Goal: Task Accomplishment & Management: Use online tool/utility

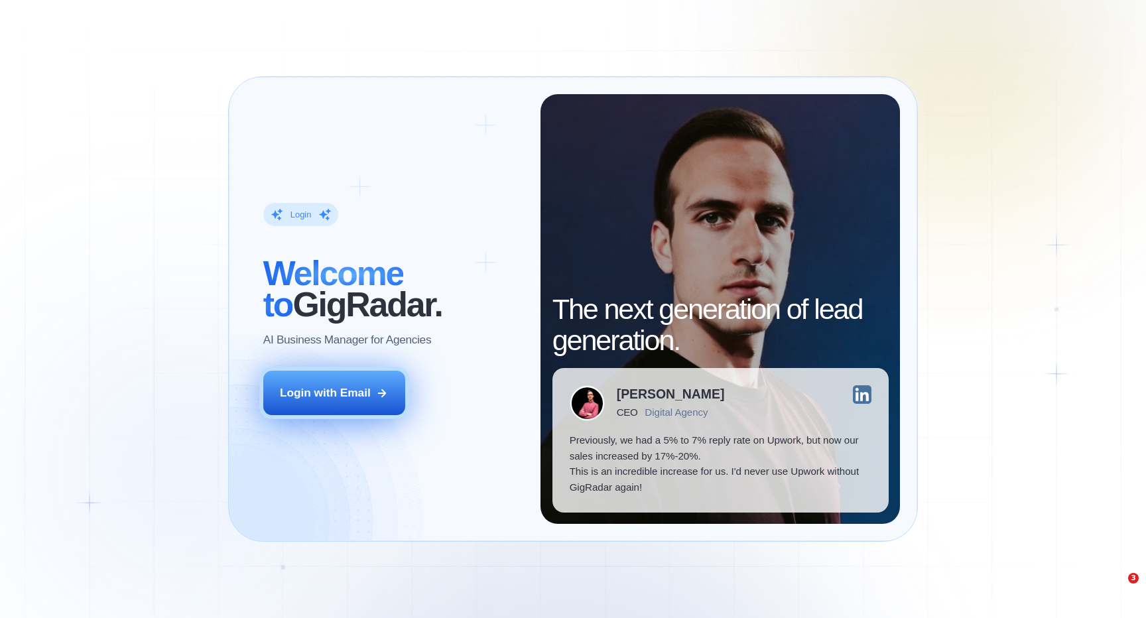
click at [358, 398] on div "Login with Email" at bounding box center [325, 393] width 91 height 16
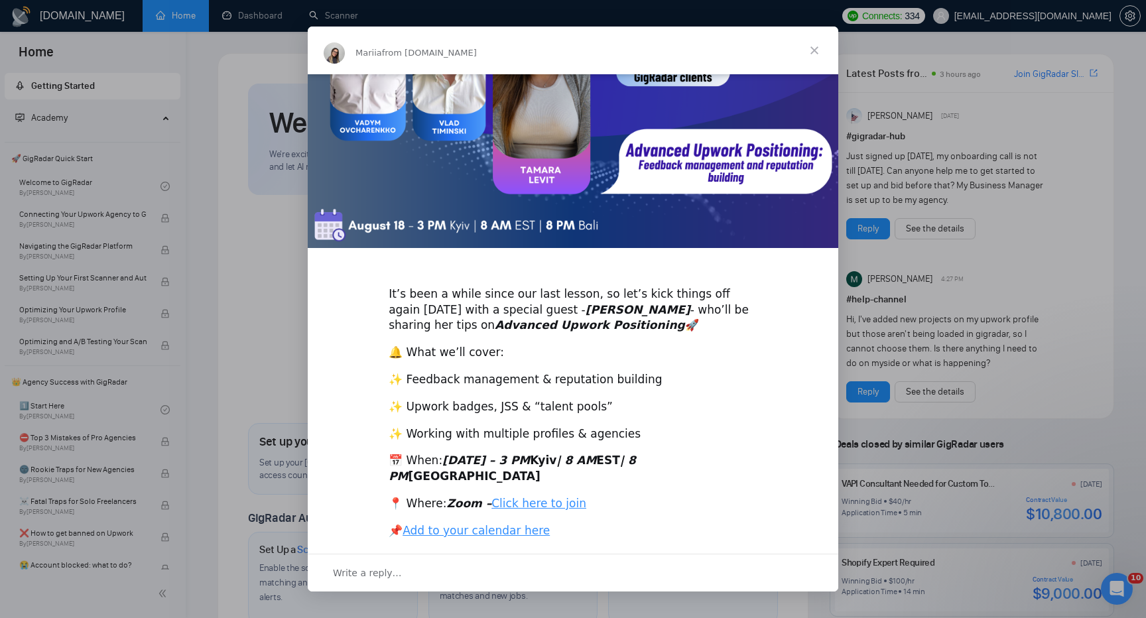
scroll to position [143, 0]
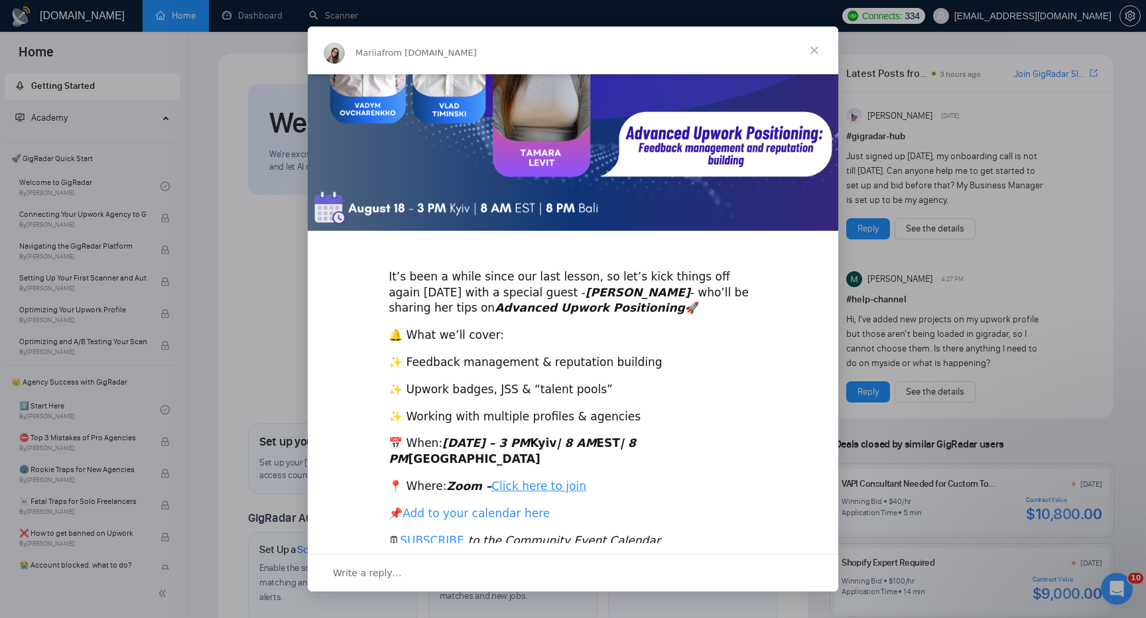
click at [437, 507] on link "Add to your calendar here" at bounding box center [476, 513] width 147 height 13
click at [816, 53] on span "Close" at bounding box center [815, 51] width 48 height 48
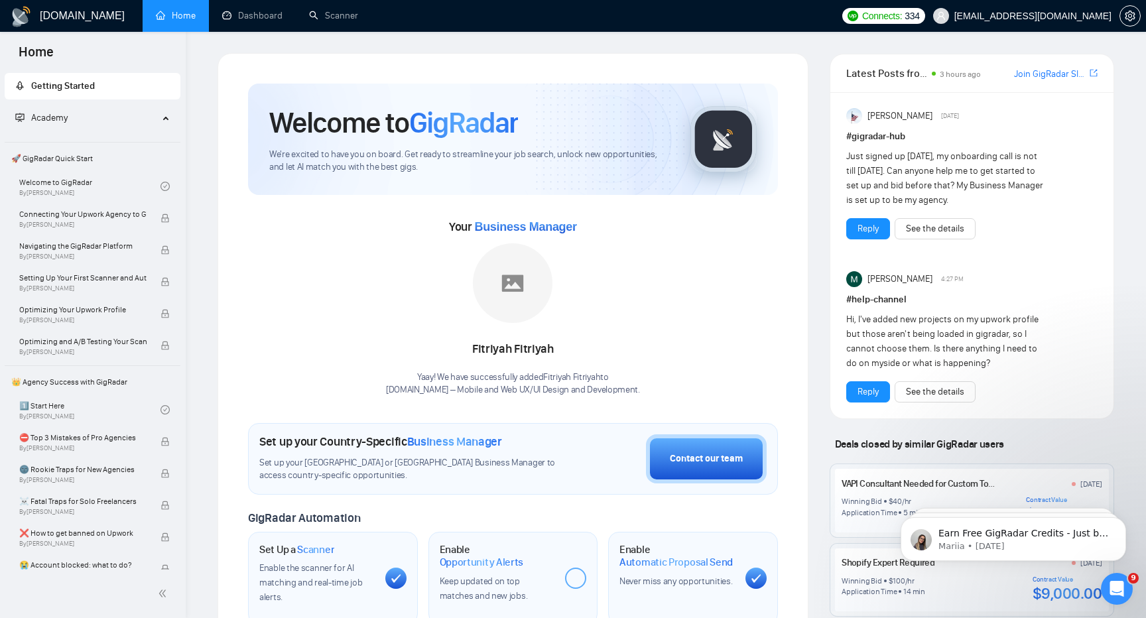
scroll to position [0, 0]
click at [244, 18] on link "Dashboard" at bounding box center [252, 15] width 60 height 11
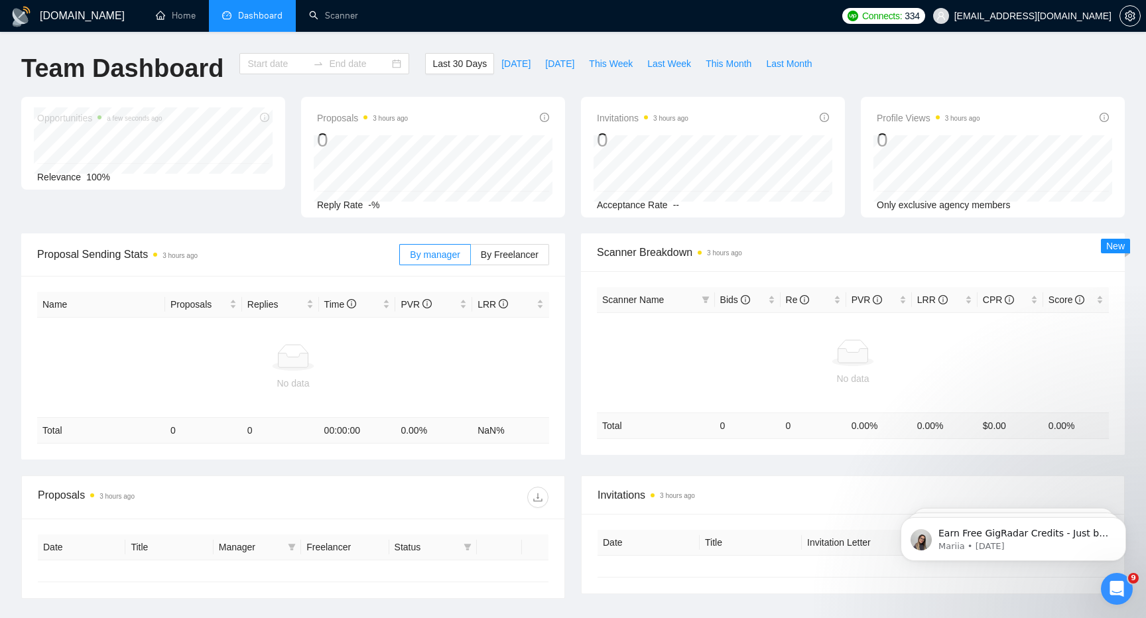
type input "[DATE]"
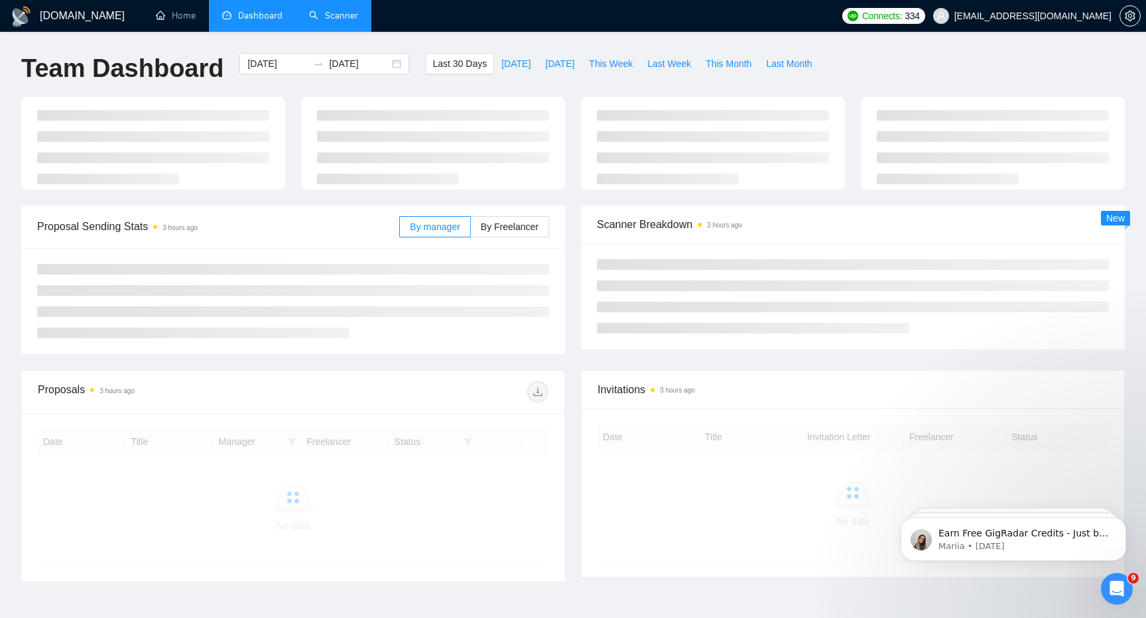
click at [325, 10] on link "Scanner" at bounding box center [333, 15] width 49 height 11
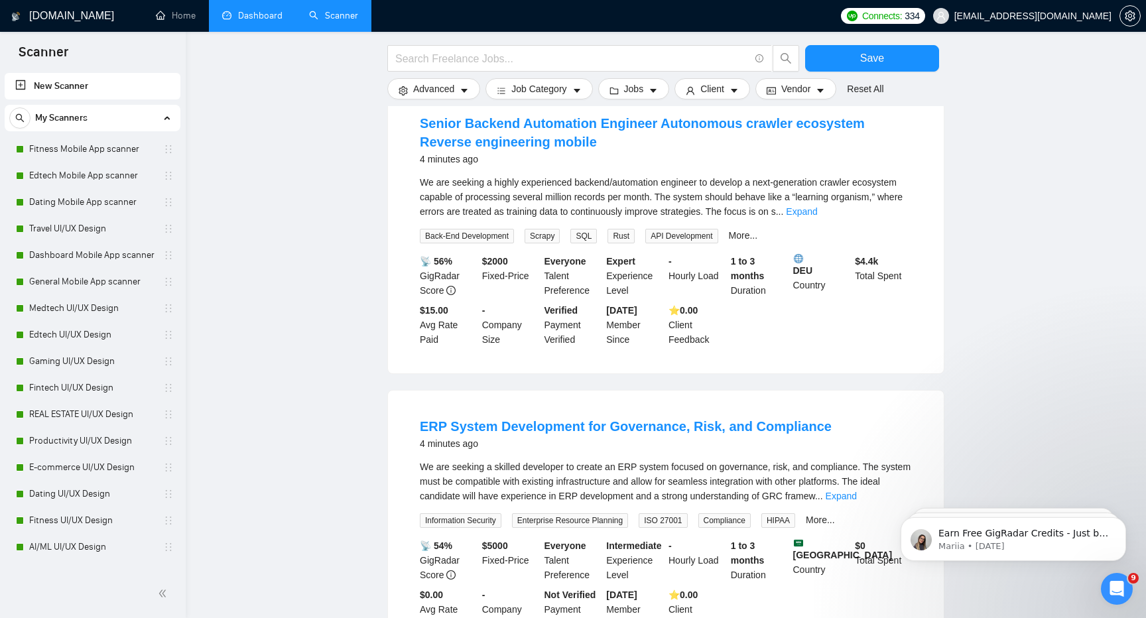
scroll to position [249, 0]
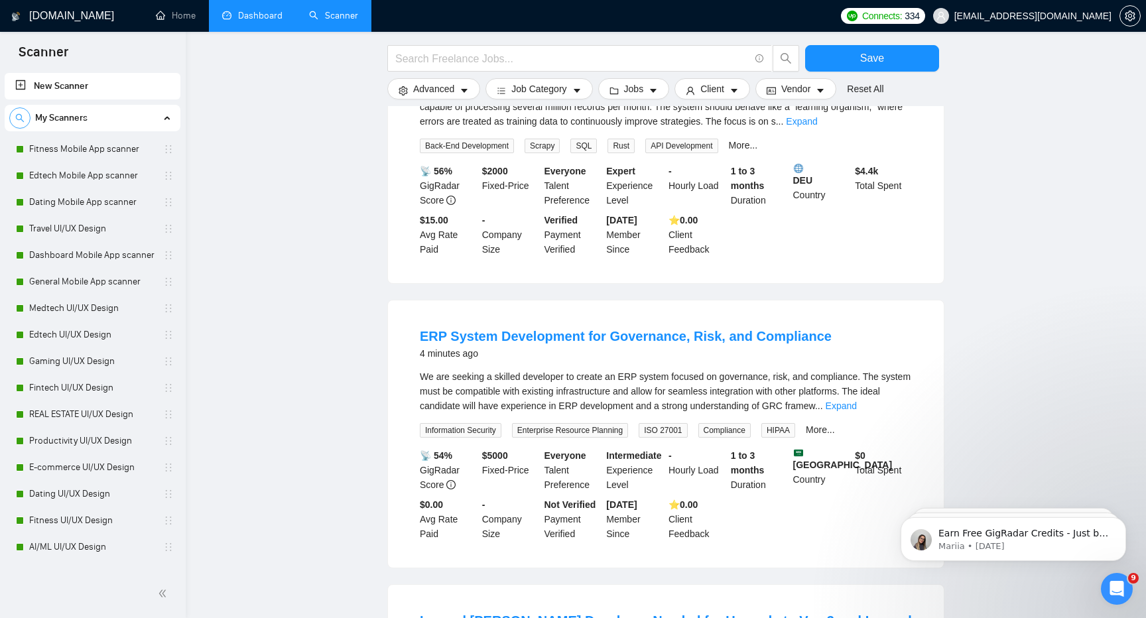
click at [21, 119] on icon "search" at bounding box center [19, 117] width 9 height 9
click at [38, 117] on input at bounding box center [92, 118] width 165 height 15
paste input "881154"
type input "881154"
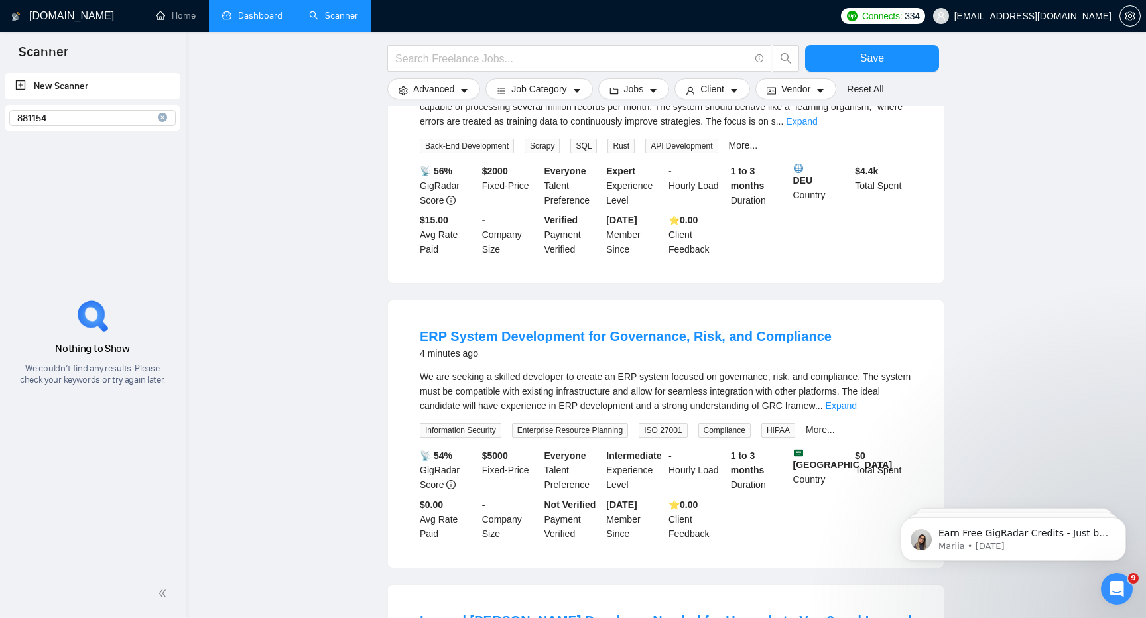
click at [27, 118] on input "881154" at bounding box center [92, 118] width 165 height 15
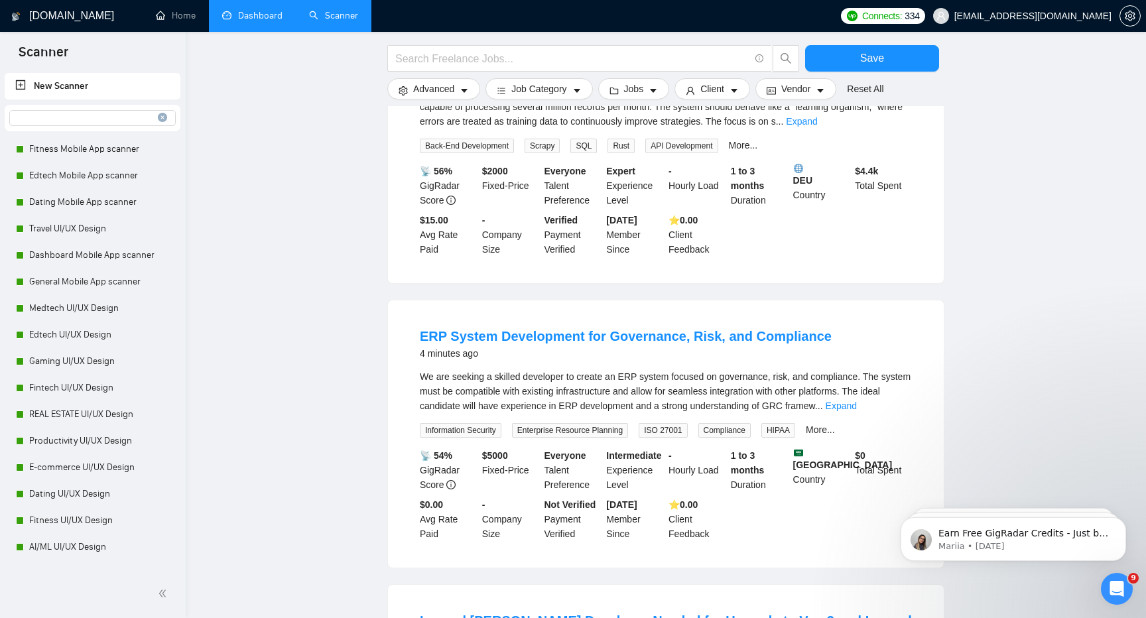
click at [263, 14] on link "Dashboard" at bounding box center [252, 15] width 60 height 11
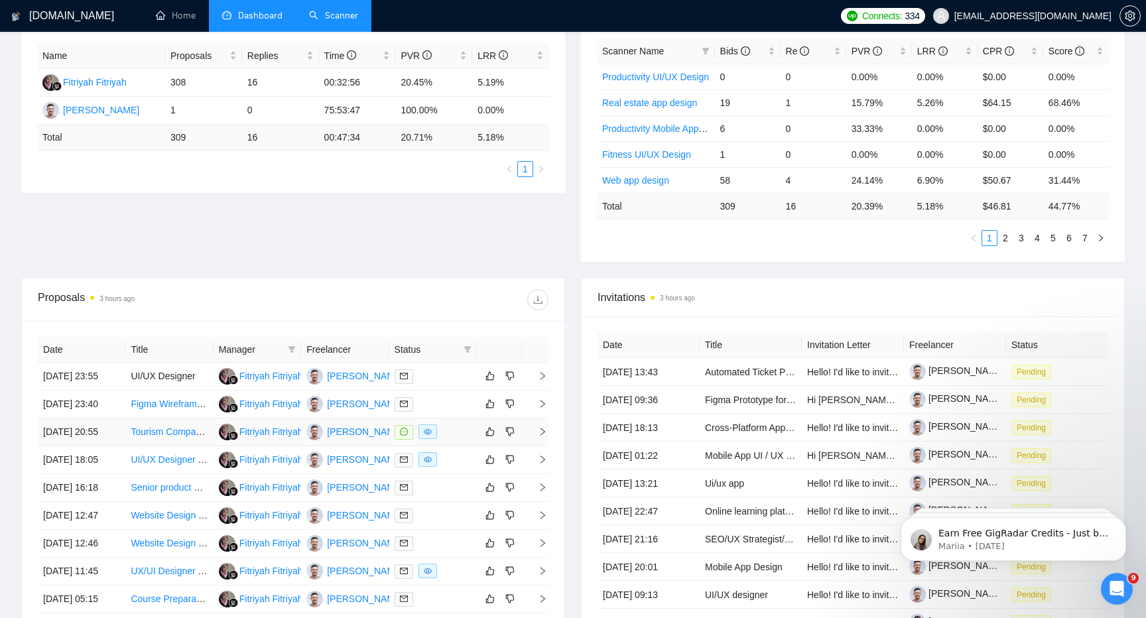
click at [541, 436] on icon "right" at bounding box center [542, 431] width 9 height 9
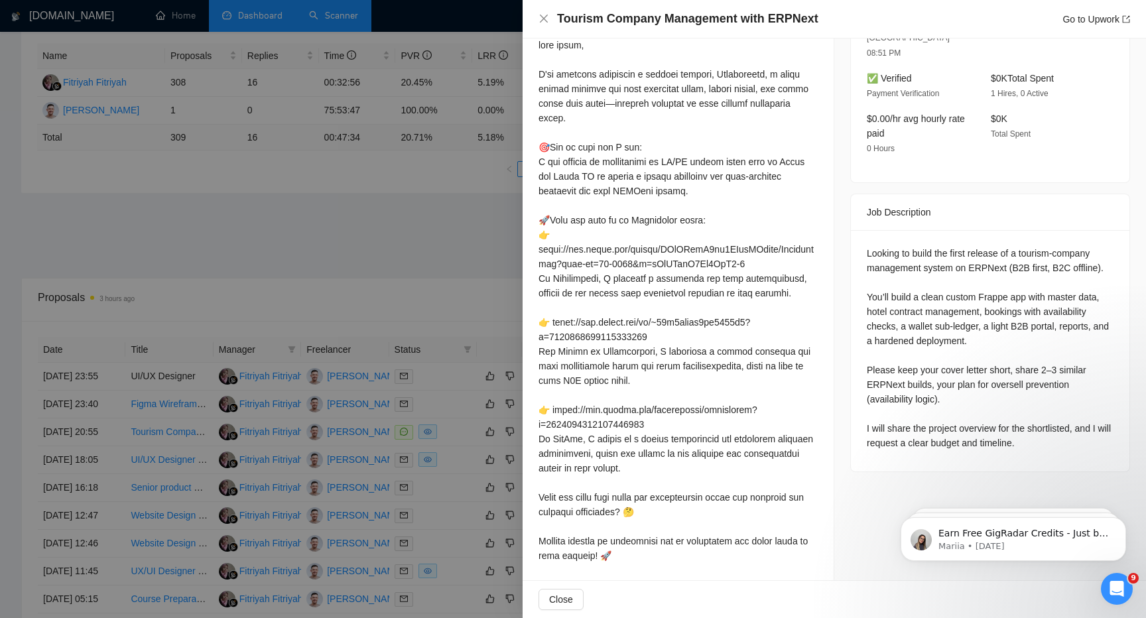
scroll to position [383, 0]
click at [335, 167] on div at bounding box center [573, 309] width 1146 height 618
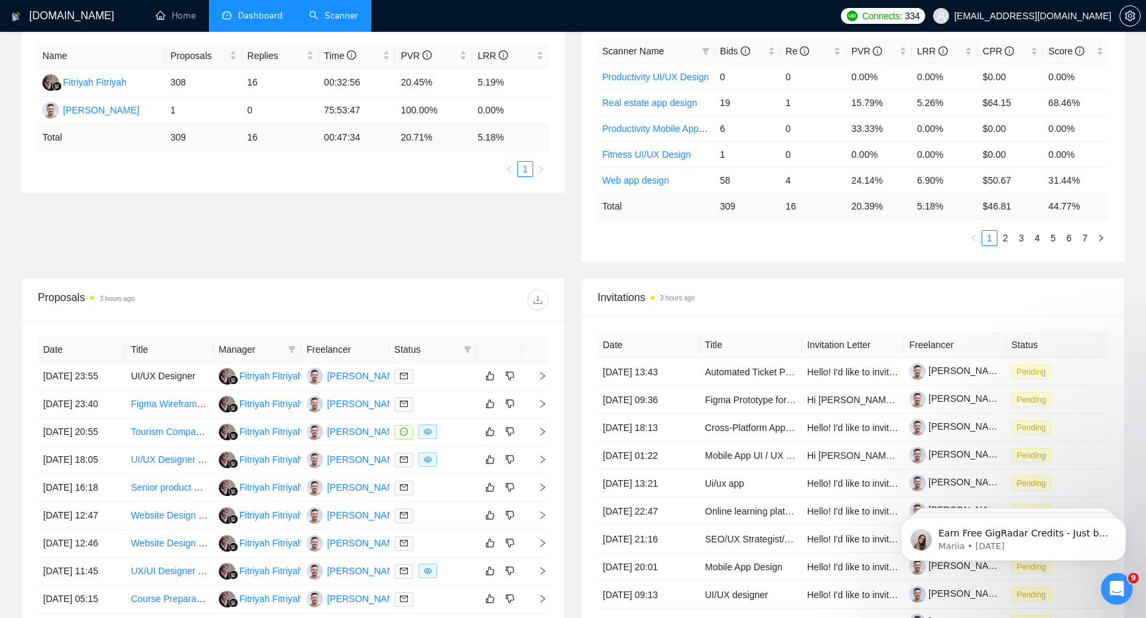
click at [336, 10] on link "Scanner" at bounding box center [333, 15] width 49 height 11
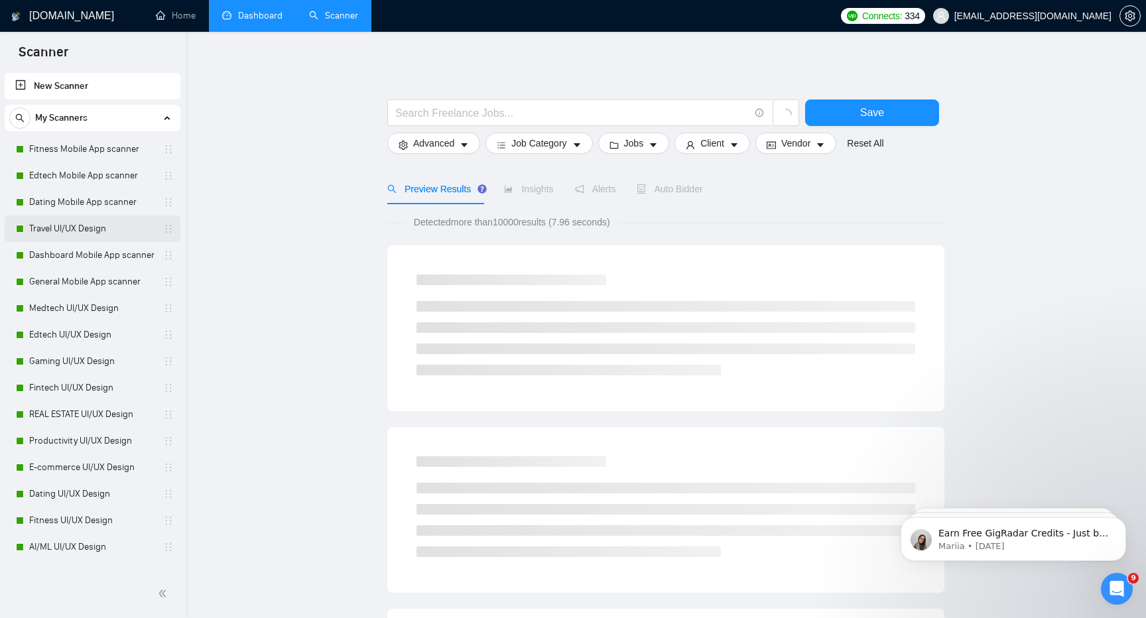
click at [86, 229] on link "Travel UI/UX Design" at bounding box center [92, 229] width 126 height 27
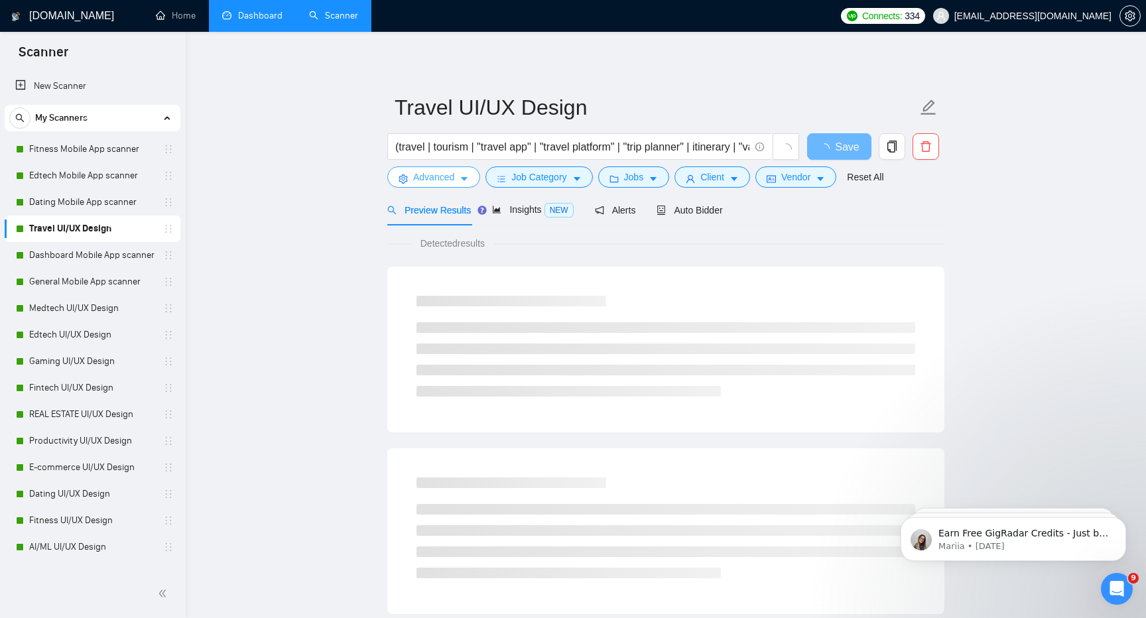
click at [454, 179] on span "Advanced" at bounding box center [433, 177] width 41 height 15
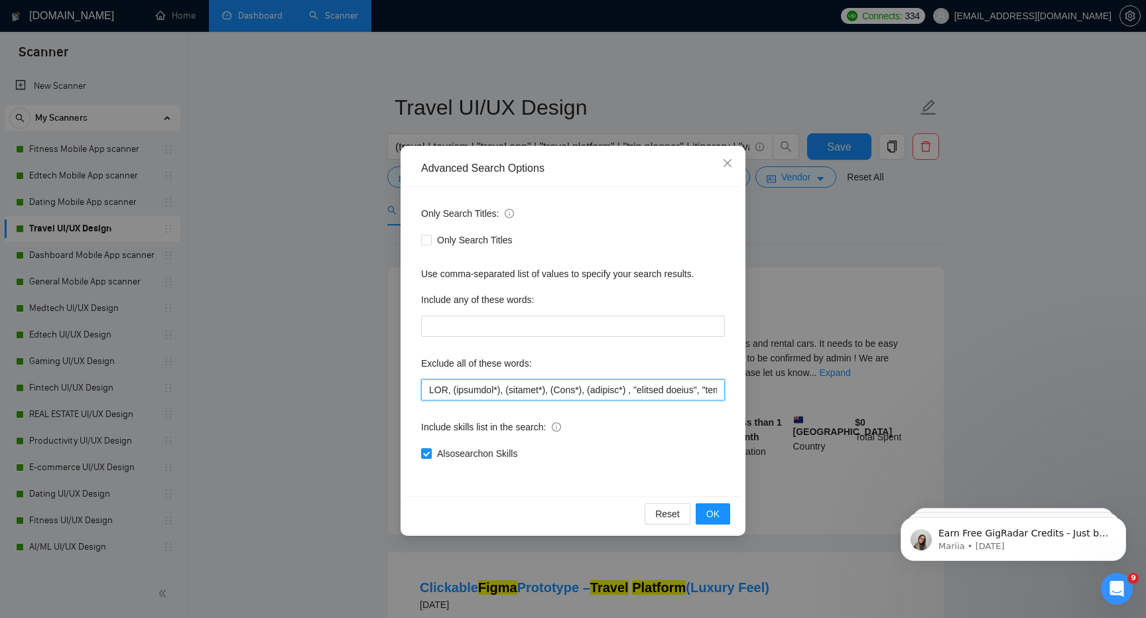
click at [485, 393] on input "text" at bounding box center [573, 389] width 304 height 21
paste input "881154"
paste input "ERPNext on Frappe"
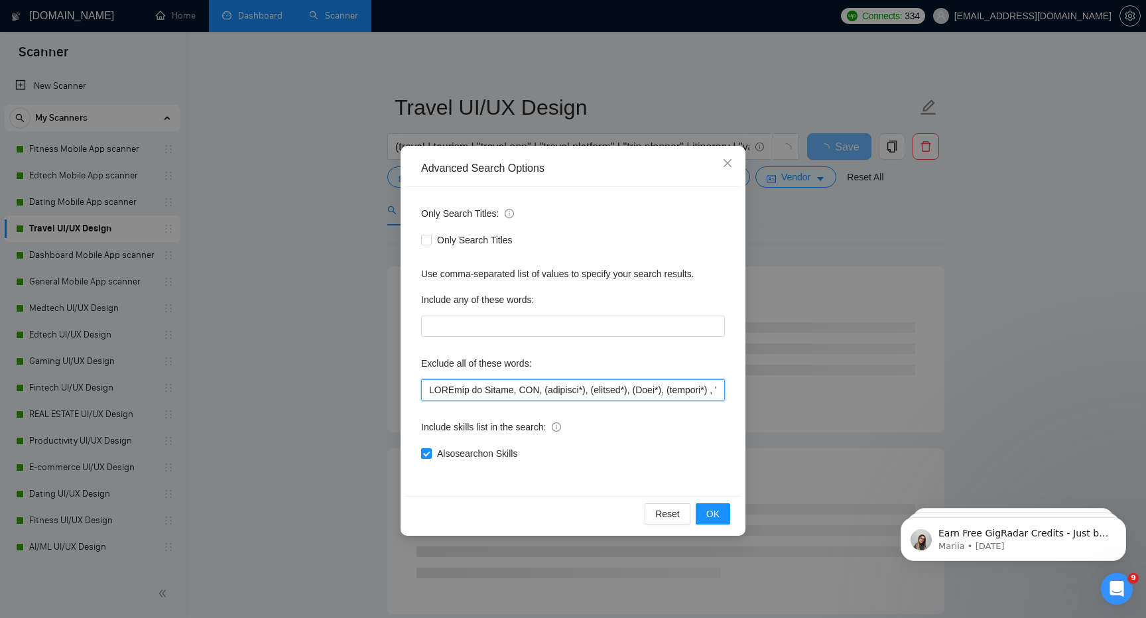
click at [483, 391] on input "text" at bounding box center [573, 389] width 304 height 21
drag, startPoint x: 505, startPoint y: 391, endPoint x: 391, endPoint y: 397, distance: 114.9
click at [391, 397] on div "Advanced Search Options Only Search Titles: Only Search Titles Use comma-separa…" at bounding box center [573, 309] width 1146 height 618
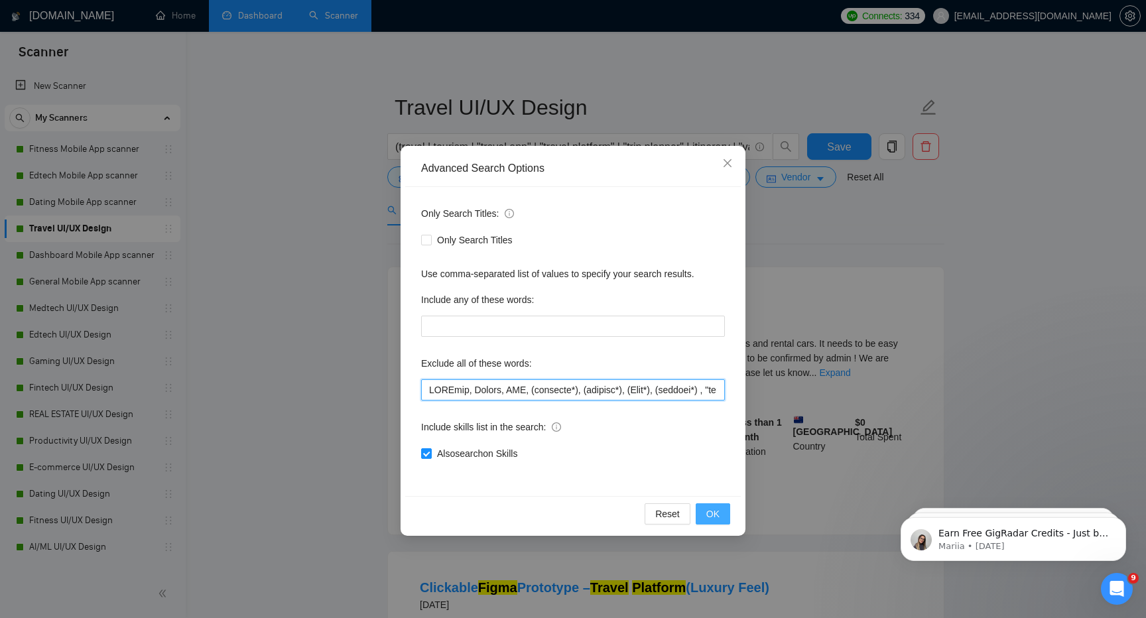
type input "ERPNext, Frappe, CMS, (research*), (consult*), (Test*), (develop*) , "shopify e…"
click at [714, 513] on span "OK" at bounding box center [712, 514] width 13 height 15
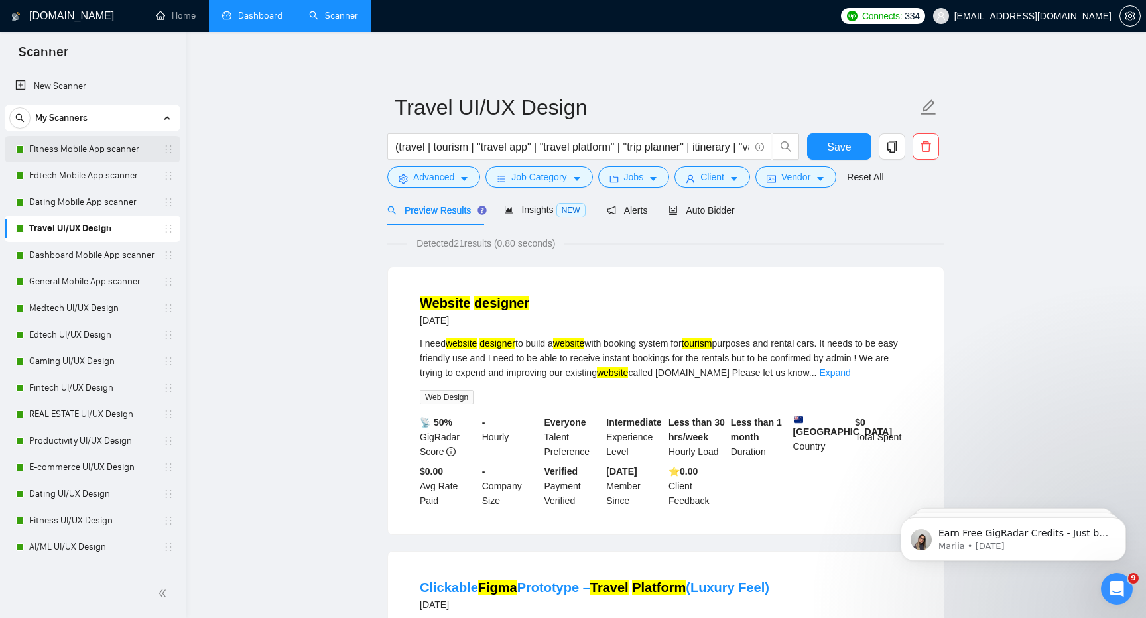
click at [62, 155] on link "Fitness Mobile App scanner" at bounding box center [92, 149] width 126 height 27
click at [835, 152] on span "Save" at bounding box center [839, 147] width 24 height 17
